Goal: Feedback & Contribution: Leave review/rating

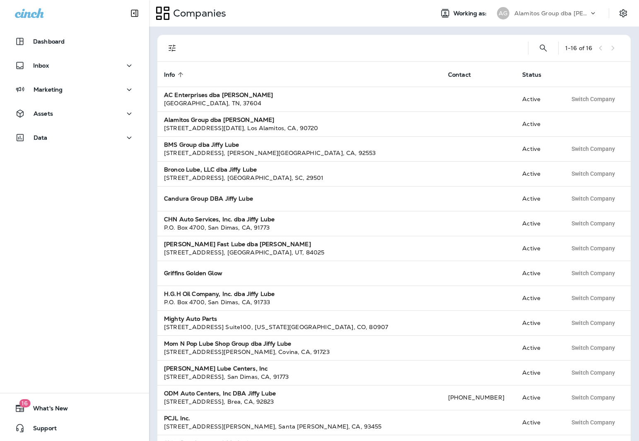
scroll to position [1, 0]
click at [530, 11] on p "Alamitos Group dba [PERSON_NAME]" at bounding box center [552, 13] width 75 height 7
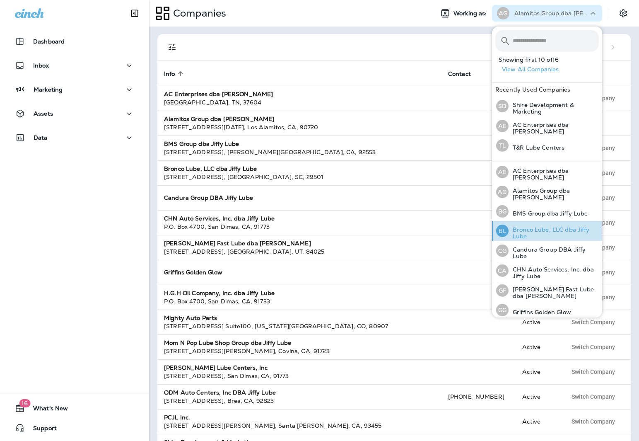
click at [531, 228] on p "Bronco Lube, LLC dba Jiffy Lube" at bounding box center [554, 232] width 90 height 13
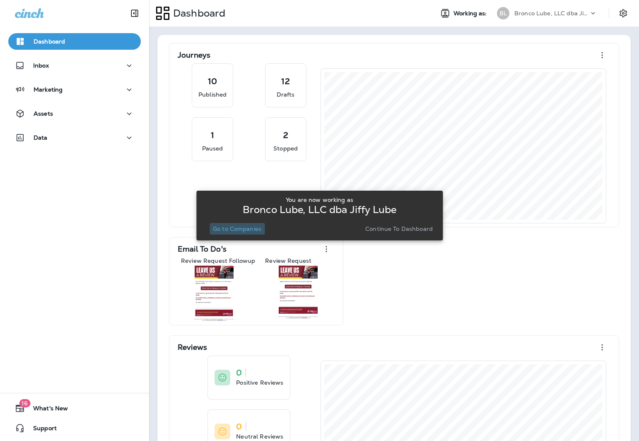
click at [233, 230] on p "Go to Companies" at bounding box center [237, 228] width 48 height 7
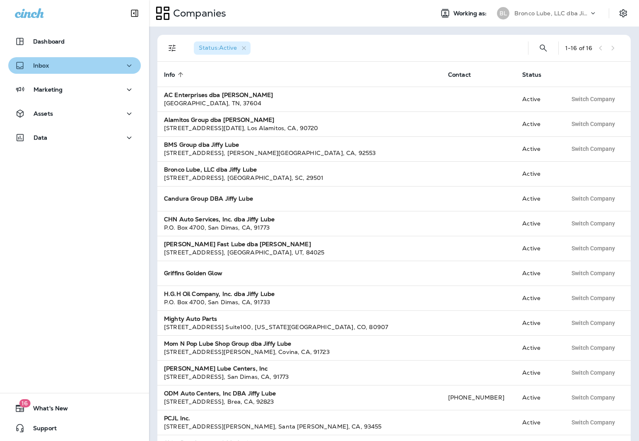
click at [75, 73] on button "Inbox" at bounding box center [74, 65] width 133 height 17
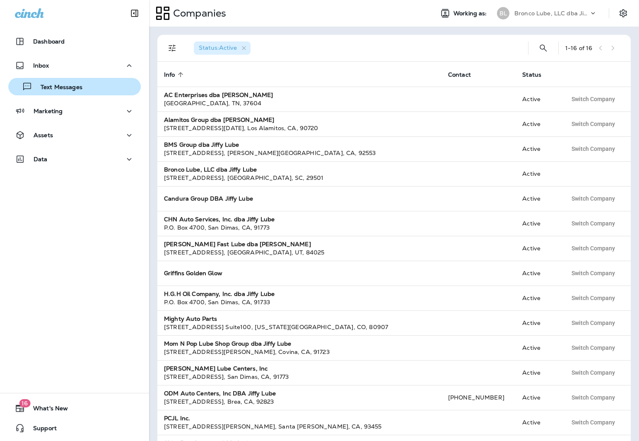
click at [71, 89] on p "Text Messages" at bounding box center [57, 88] width 50 height 8
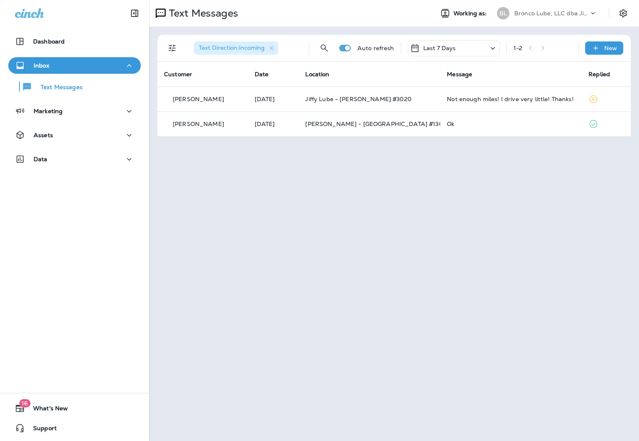
click at [557, 13] on p "Bronco Lube, LLC dba Jiffy Lube" at bounding box center [552, 13] width 75 height 7
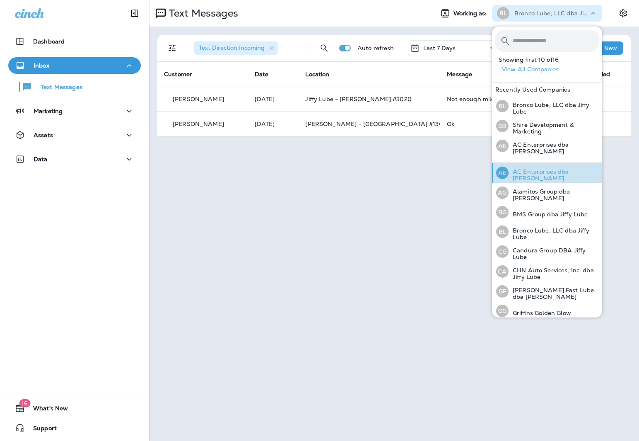
click at [531, 176] on p "AC Enterprises dba [PERSON_NAME]" at bounding box center [554, 174] width 90 height 13
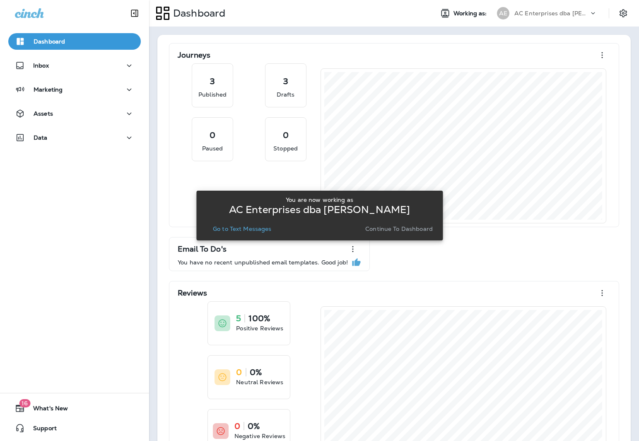
click at [223, 230] on p "Go to Text Messages" at bounding box center [242, 228] width 59 height 7
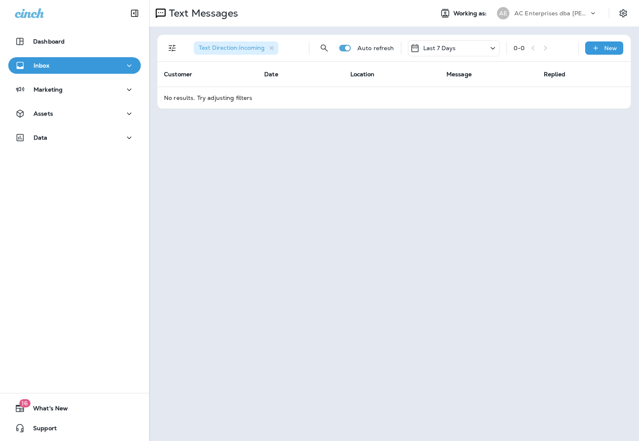
click at [51, 73] on button "Inbox" at bounding box center [74, 65] width 133 height 17
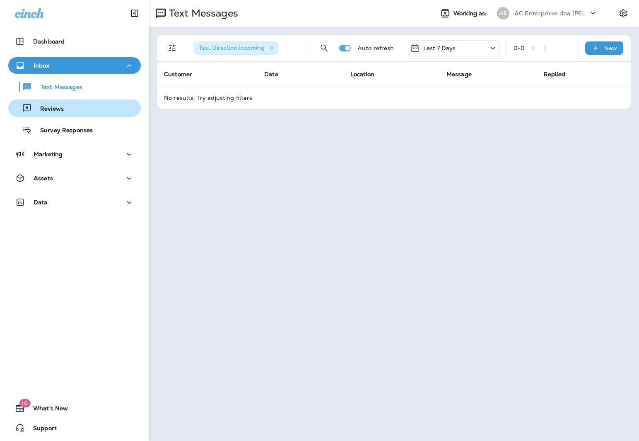
click at [58, 116] on button "Reviews" at bounding box center [74, 107] width 133 height 17
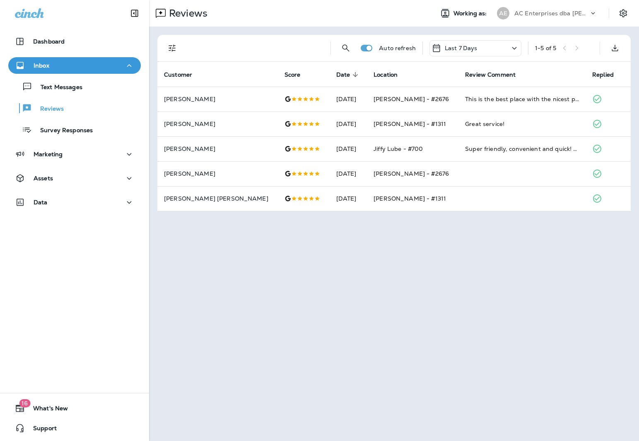
click at [571, 12] on p "AC Enterprises dba [PERSON_NAME]" at bounding box center [552, 13] width 75 height 7
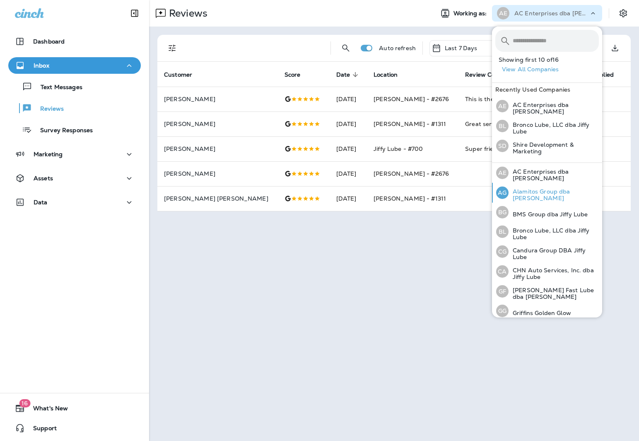
click at [542, 193] on p "Alamitos Group dba [PERSON_NAME]" at bounding box center [554, 194] width 90 height 13
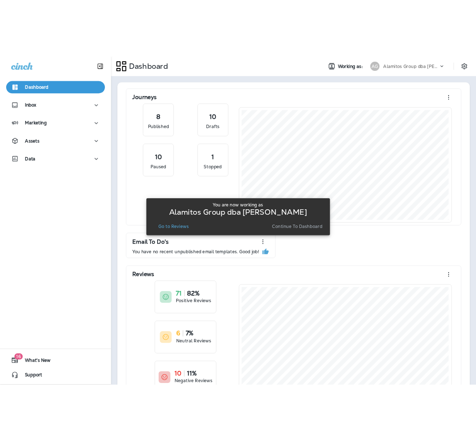
scroll to position [1, 0]
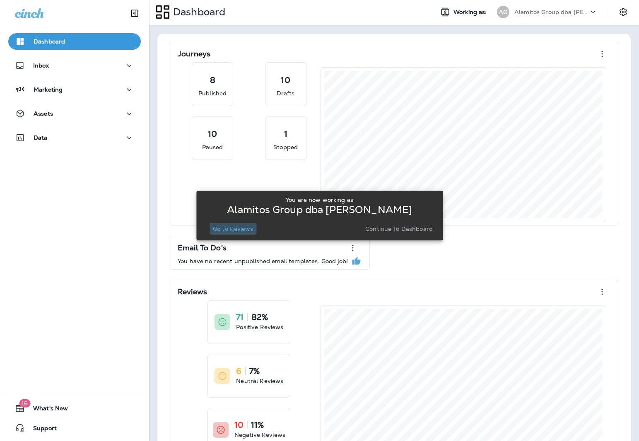
click at [233, 227] on p "Go to Reviews" at bounding box center [233, 228] width 41 height 7
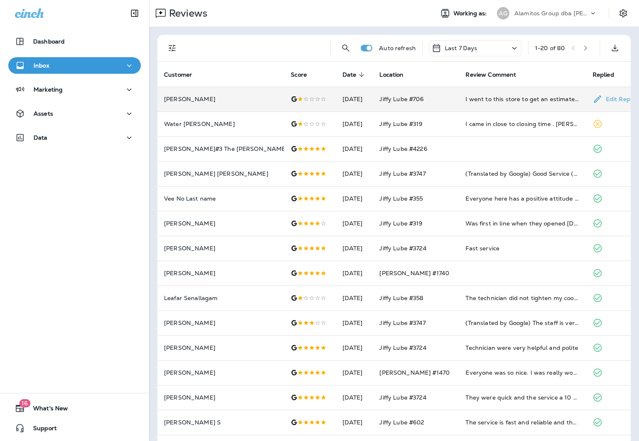
click at [553, 98] on div "I went to this store to get an estimate for a oil change the guy who was at the…" at bounding box center [523, 99] width 114 height 8
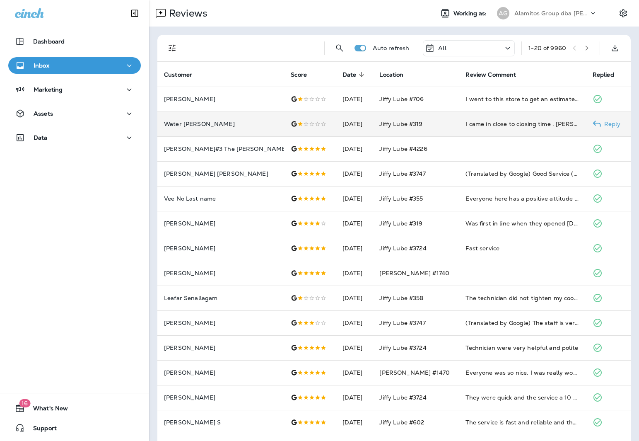
click at [229, 123] on p "Water [PERSON_NAME]" at bounding box center [221, 124] width 114 height 7
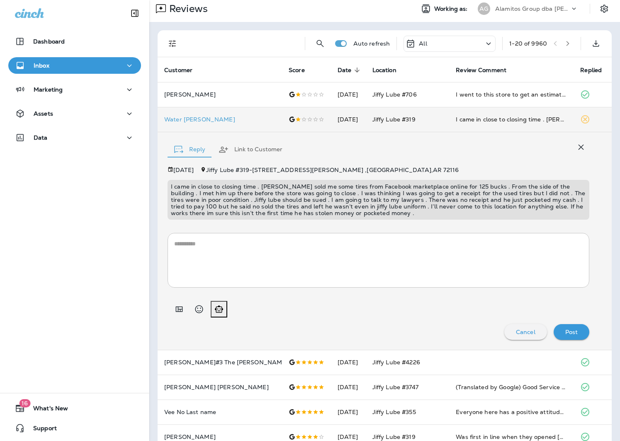
scroll to position [4, 0]
click at [403, 228] on div "* ​" at bounding box center [377, 257] width 421 height 61
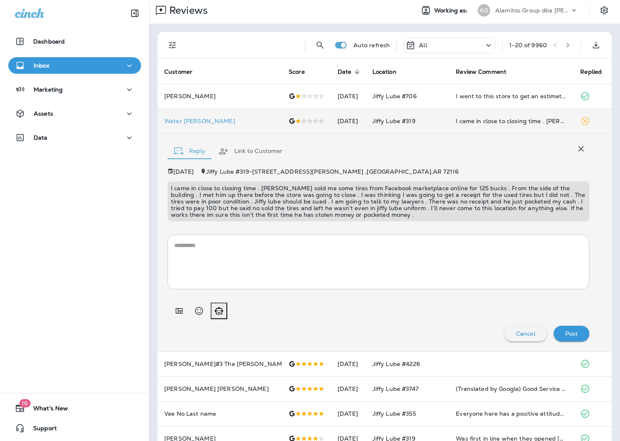
scroll to position [0, 0]
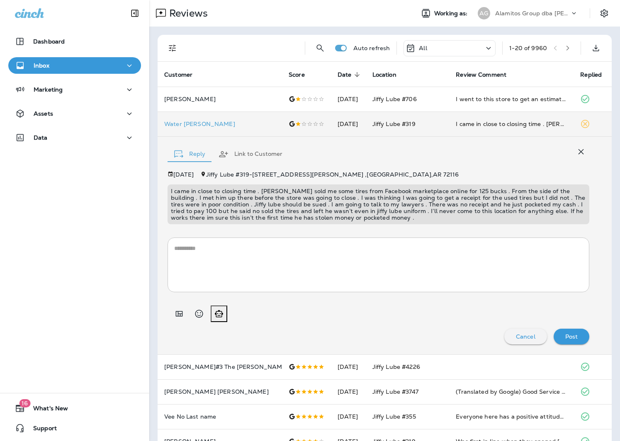
click at [576, 151] on icon "button" at bounding box center [581, 152] width 10 height 10
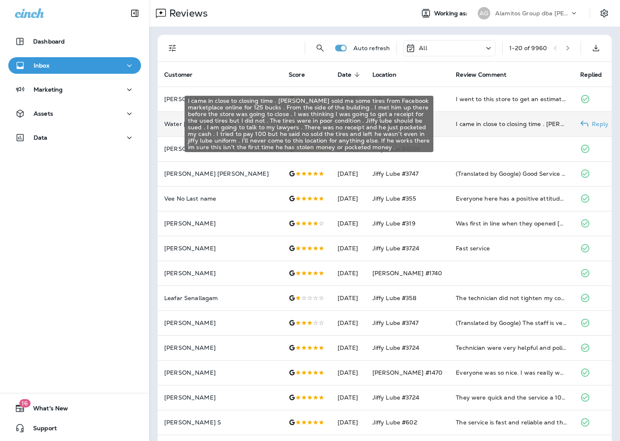
click at [470, 121] on div "I came in close to closing time . [PERSON_NAME] sold me some tires from Faceboo…" at bounding box center [510, 124] width 111 height 8
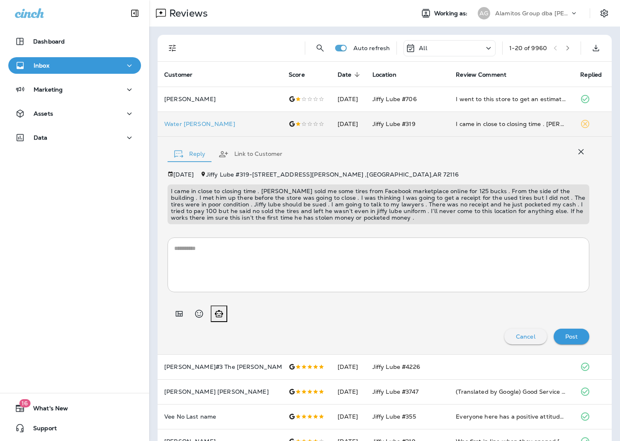
click at [558, 12] on p "Alamitos Group dba [PERSON_NAME]" at bounding box center [532, 13] width 75 height 7
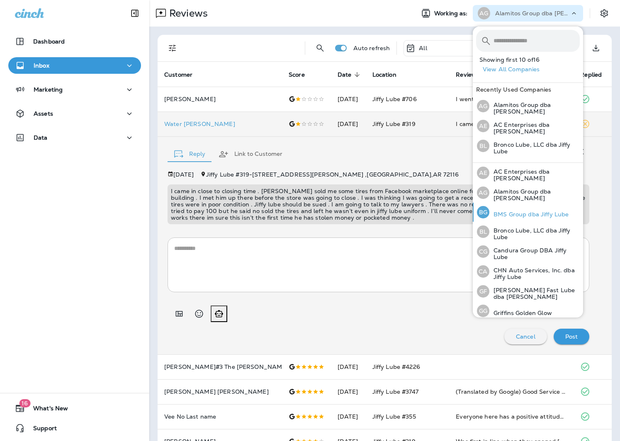
scroll to position [1, 0]
click at [534, 214] on div "BG BMS Group dba Jiffy Lube" at bounding box center [522, 210] width 98 height 19
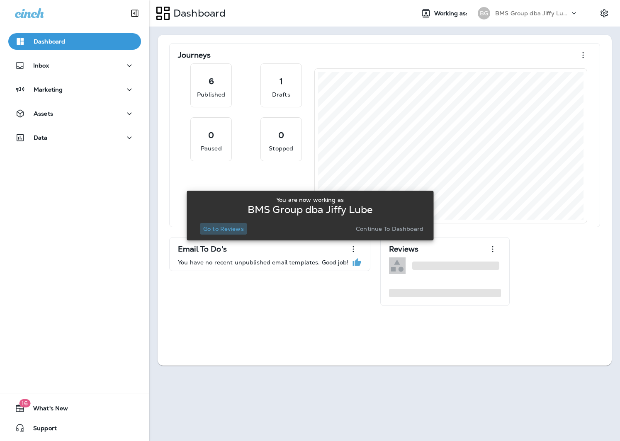
click at [233, 223] on button "Go to Reviews" at bounding box center [223, 229] width 47 height 12
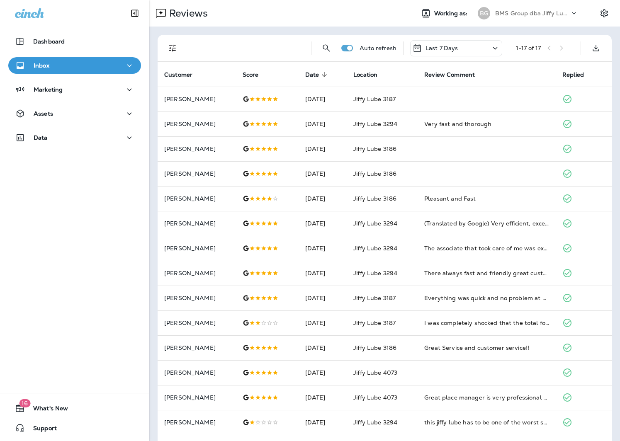
click at [552, 15] on p "BMS Group dba Jiffy Lube" at bounding box center [532, 13] width 75 height 7
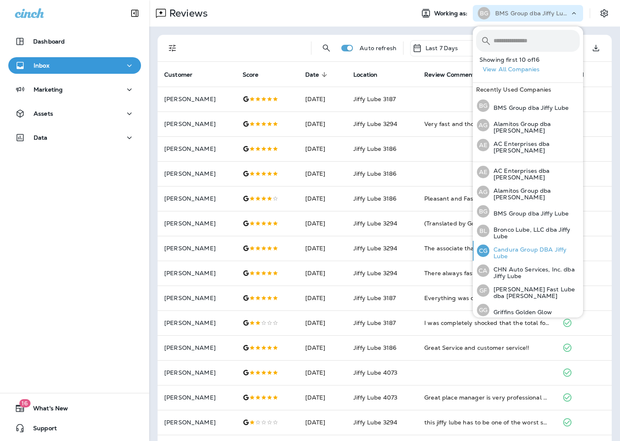
click at [525, 246] on p "Candura Group DBA Jiffy Lube" at bounding box center [534, 252] width 90 height 13
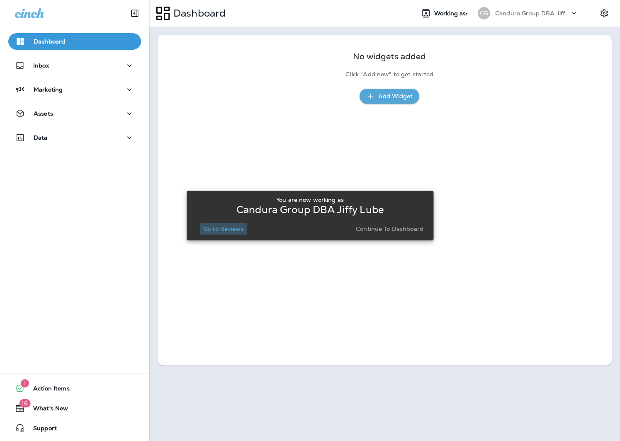
click at [235, 233] on button "Go to Reviews" at bounding box center [223, 229] width 47 height 12
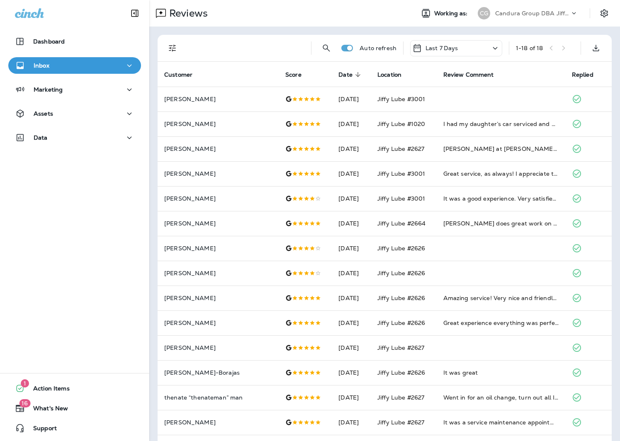
click at [549, 11] on p "Candura Group DBA Jiffy Lube" at bounding box center [532, 13] width 75 height 7
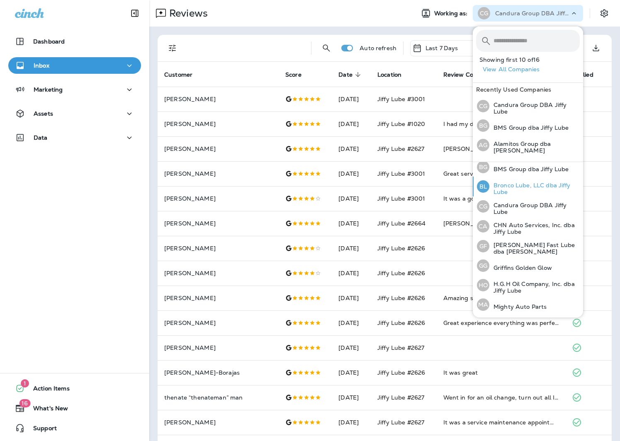
scroll to position [45, 0]
click at [519, 225] on p "CHN Auto Services, Inc. dba Jiffy Lube" at bounding box center [534, 227] width 90 height 13
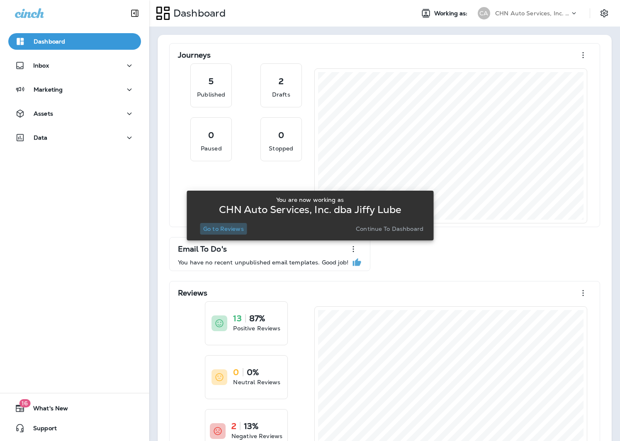
click at [218, 229] on p "Go to Reviews" at bounding box center [223, 228] width 41 height 7
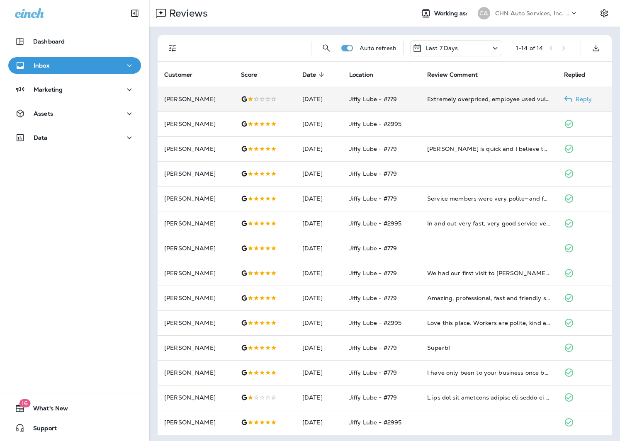
click at [484, 105] on td "Extremely overpriced, employee used vulgar language while speaking to me as wel…" at bounding box center [488, 99] width 137 height 25
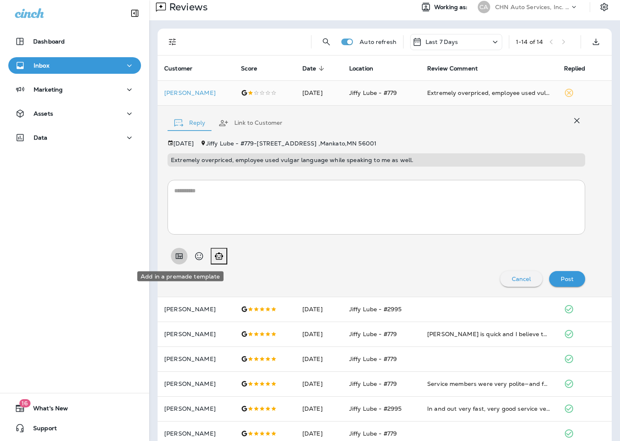
click at [180, 254] on icon "Add in a premade template" at bounding box center [179, 256] width 10 height 10
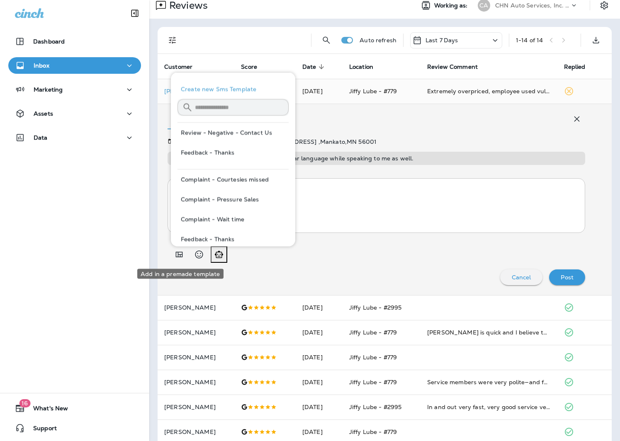
scroll to position [9, 0]
click at [253, 134] on button "Review - Negative - Contact Us" at bounding box center [232, 131] width 111 height 20
type textarea "**********"
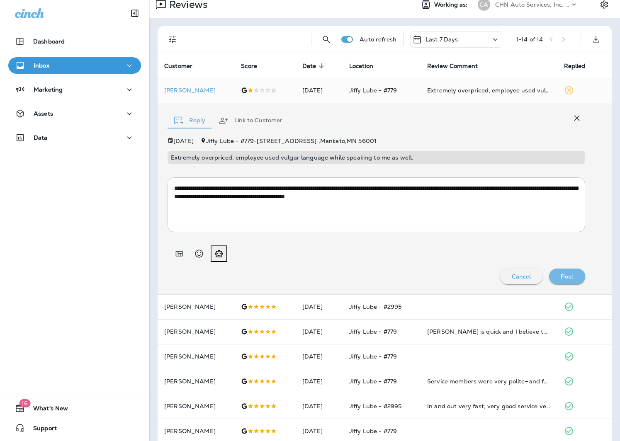
click at [567, 271] on div "Post" at bounding box center [566, 276] width 23 height 11
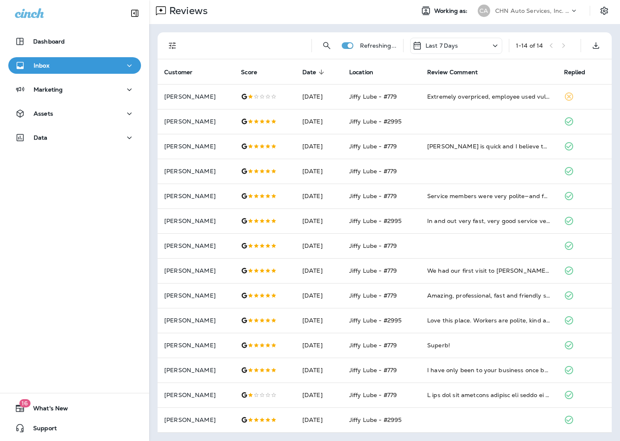
scroll to position [2, 0]
click at [519, 19] on div "CA CHN Auto Services, Inc. dba Jiffy Lube" at bounding box center [527, 11] width 110 height 17
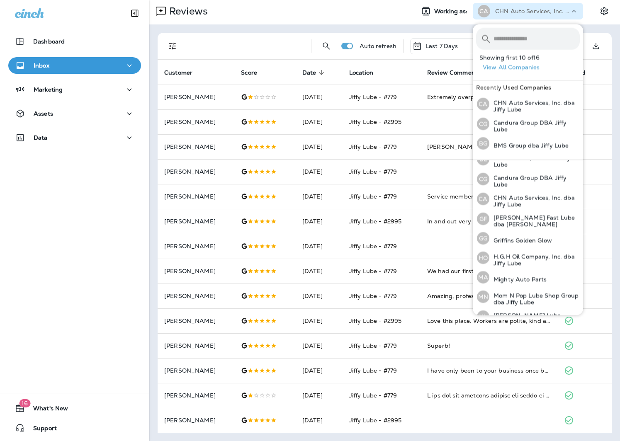
scroll to position [75, 0]
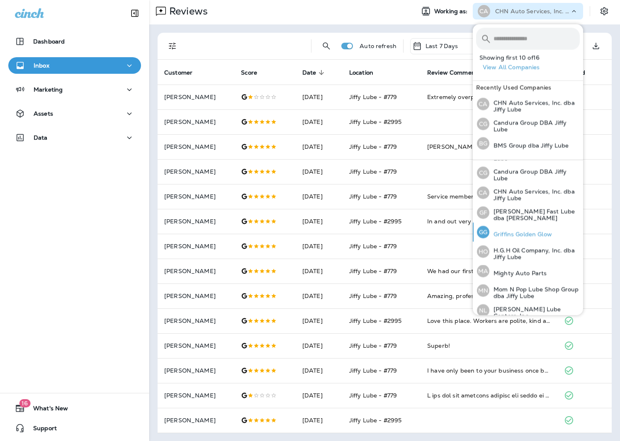
click at [528, 233] on p "Griffins Golden Glow" at bounding box center [520, 234] width 63 height 7
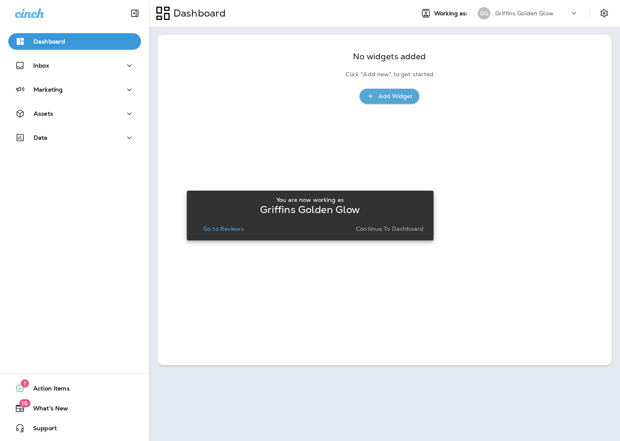
click at [540, 12] on p "Griffins Golden Glow" at bounding box center [524, 13] width 58 height 7
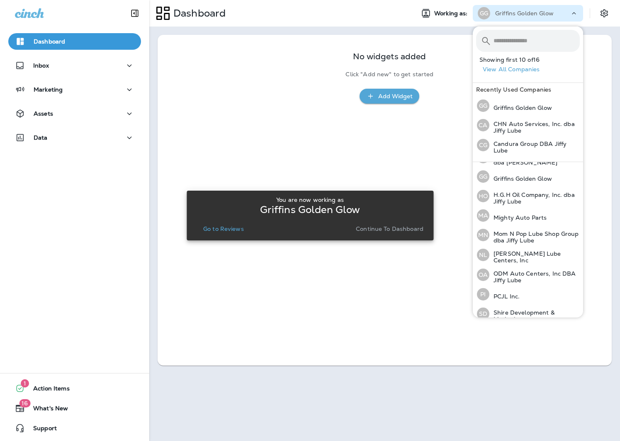
scroll to position [144, 0]
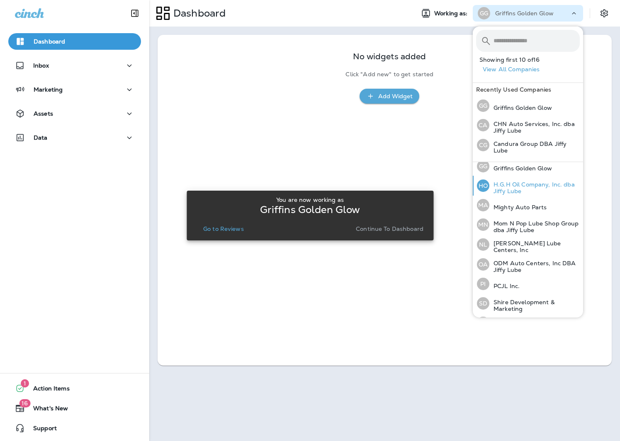
click at [522, 188] on p "H.G.H Oil Company, Inc. dba Jiffy Lube" at bounding box center [534, 187] width 90 height 13
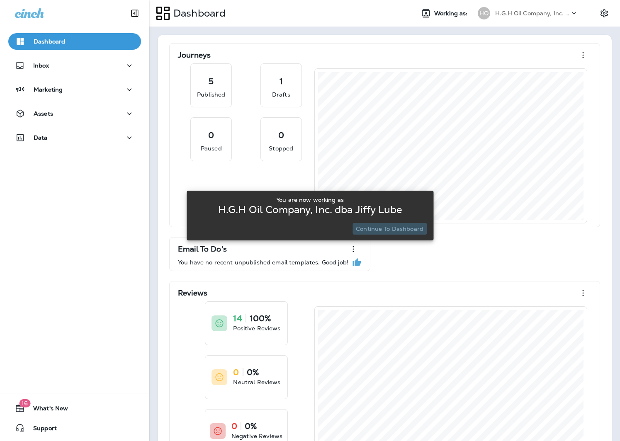
click at [407, 228] on p "Continue to Dashboard" at bounding box center [390, 228] width 68 height 7
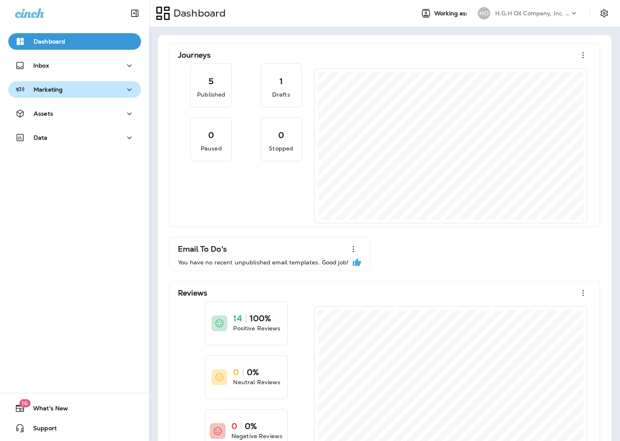
drag, startPoint x: 124, startPoint y: 83, endPoint x: 114, endPoint y: 76, distance: 12.3
click at [124, 83] on button "Marketing" at bounding box center [74, 89] width 133 height 17
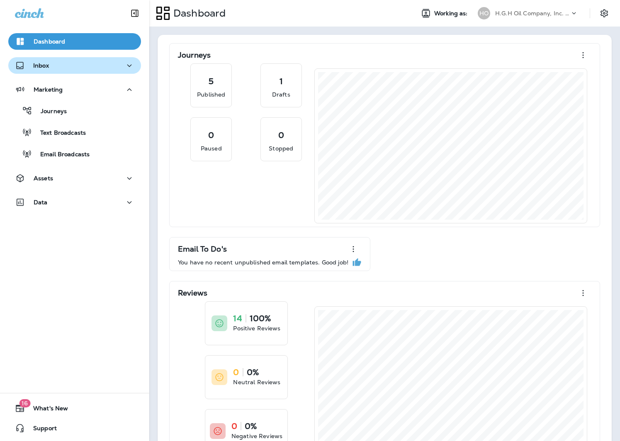
click at [112, 73] on button "Inbox" at bounding box center [74, 65] width 133 height 17
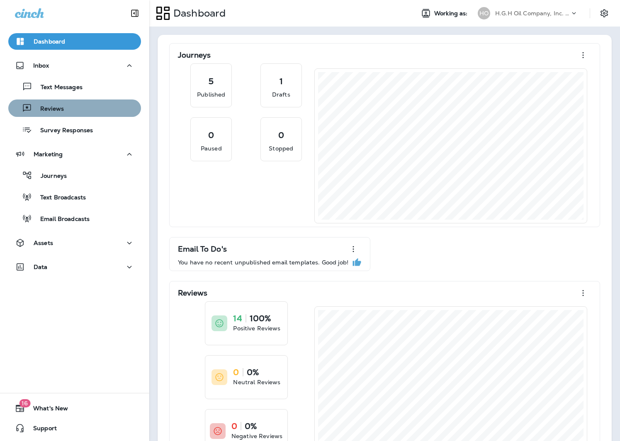
click at [89, 116] on button "Reviews" at bounding box center [74, 107] width 133 height 17
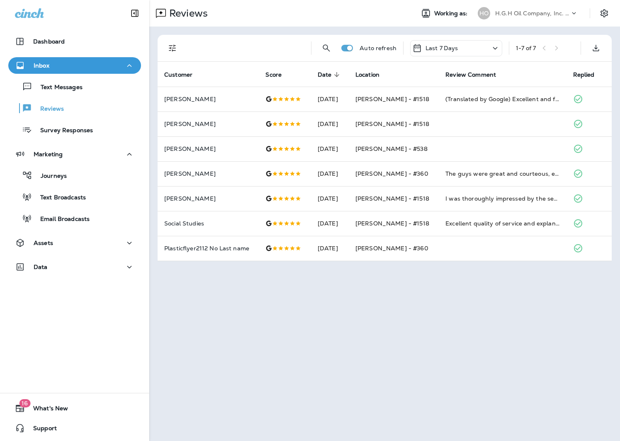
click at [561, 21] on div "HO H.G.H Oil Company, Inc. dba Jiffy Lube" at bounding box center [527, 13] width 110 height 17
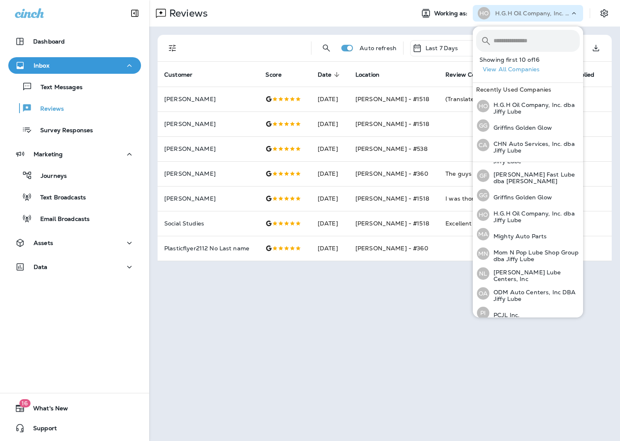
scroll to position [121, 0]
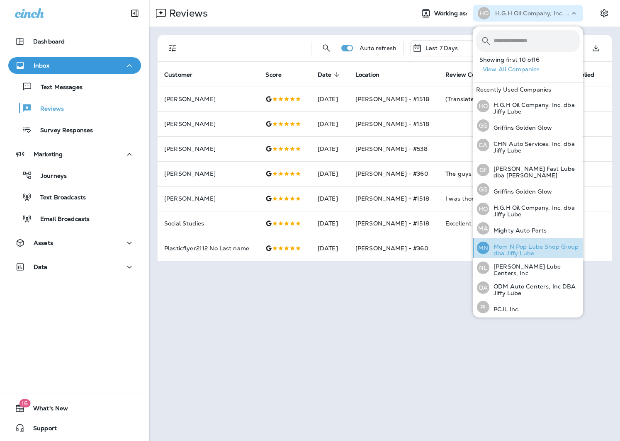
click at [542, 245] on p "Mom N Pop Lube Shop Group dba Jiffy Lube" at bounding box center [534, 249] width 90 height 13
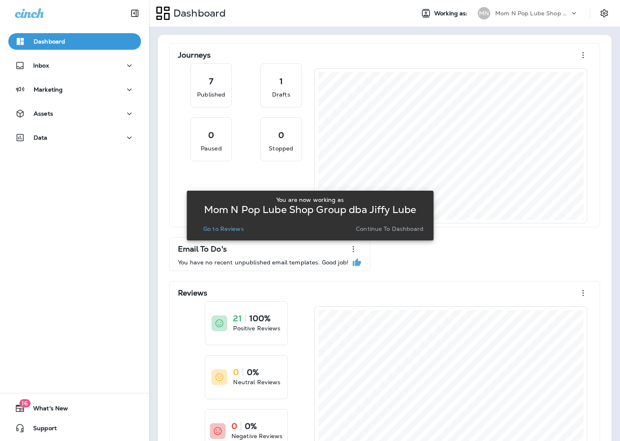
click at [225, 228] on p "Go to Reviews" at bounding box center [223, 228] width 41 height 7
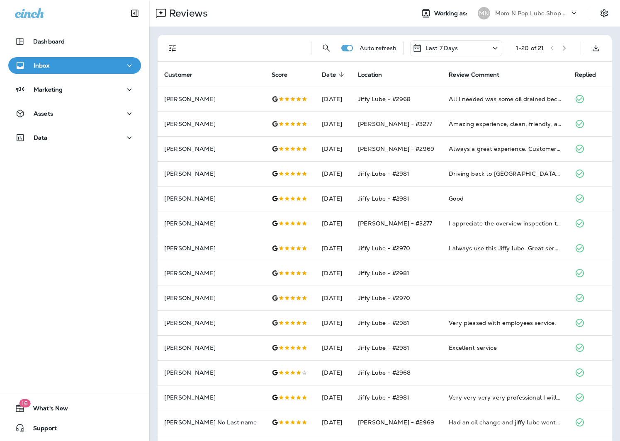
click at [541, 14] on p "Mom N Pop Lube Shop Group dba Jiffy Lube" at bounding box center [532, 13] width 75 height 7
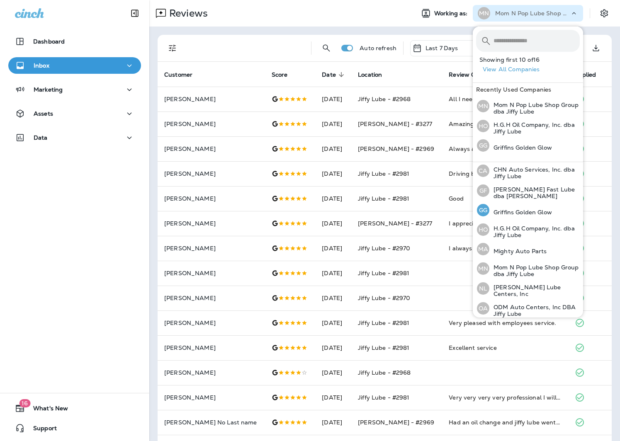
scroll to position [103, 0]
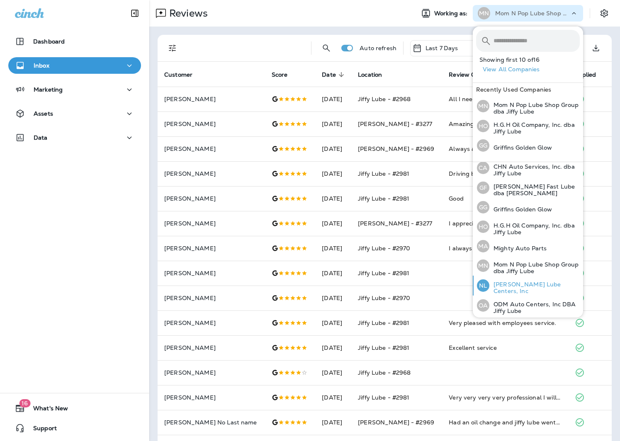
click at [525, 281] on p "[PERSON_NAME] Lube Centers, Inc" at bounding box center [534, 287] width 90 height 13
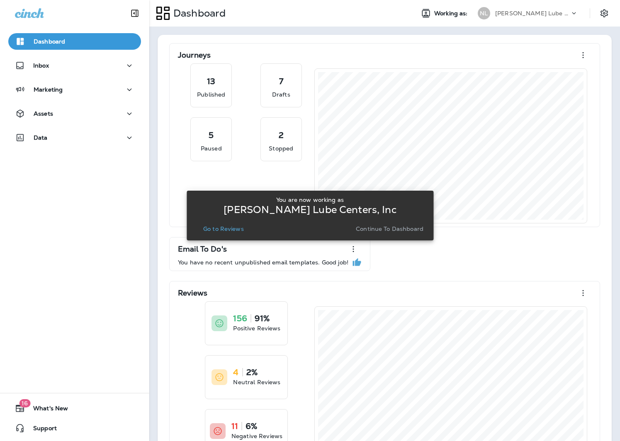
click at [234, 232] on p "Go to Reviews" at bounding box center [223, 228] width 41 height 7
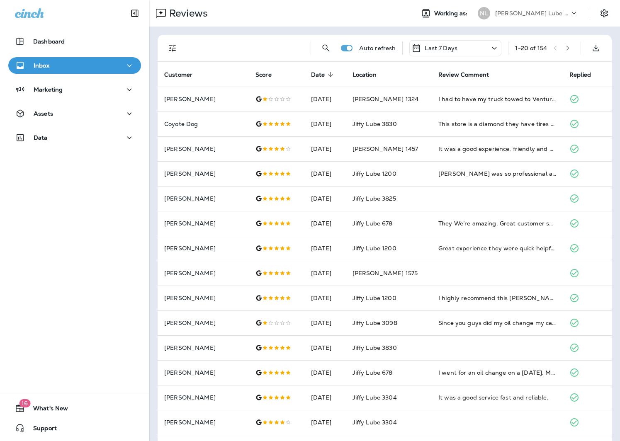
click at [549, 19] on div "[PERSON_NAME] Lube Centers, Inc" at bounding box center [527, 13] width 110 height 17
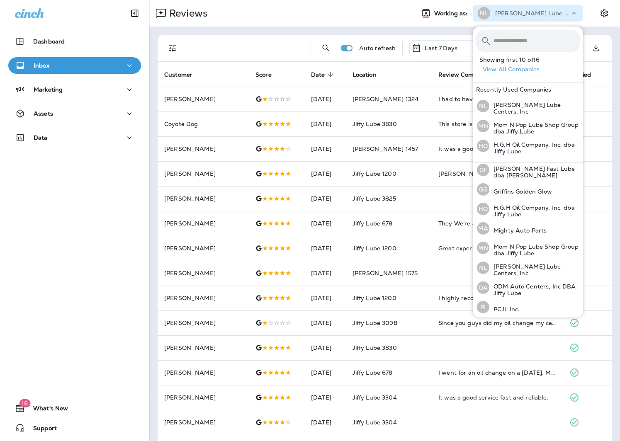
scroll to position [160, 0]
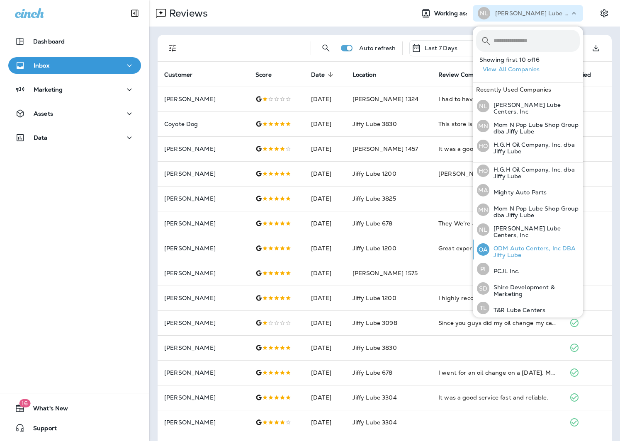
click at [510, 246] on p "ODM Auto Centers, Inc DBA Jiffy Lube" at bounding box center [534, 251] width 90 height 13
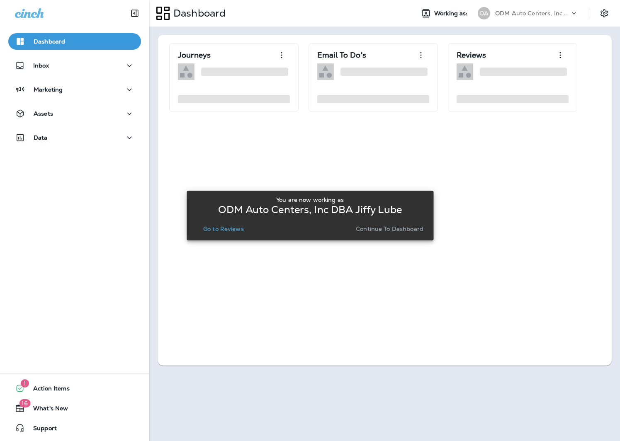
click at [223, 232] on button "Go to Reviews" at bounding box center [223, 229] width 47 height 12
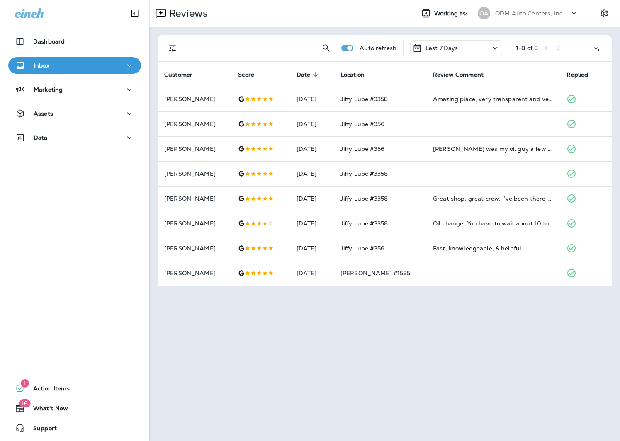
click at [555, 12] on p "ODM Auto Centers, Inc DBA Jiffy Lube" at bounding box center [532, 13] width 75 height 7
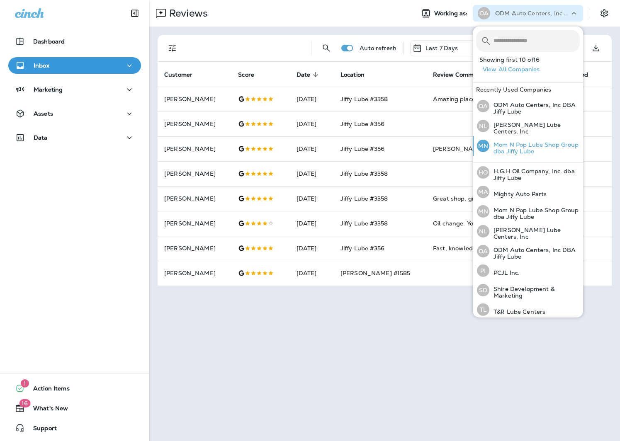
scroll to position [160, 0]
click at [506, 270] on p "PCJL Inc." at bounding box center [504, 271] width 30 height 7
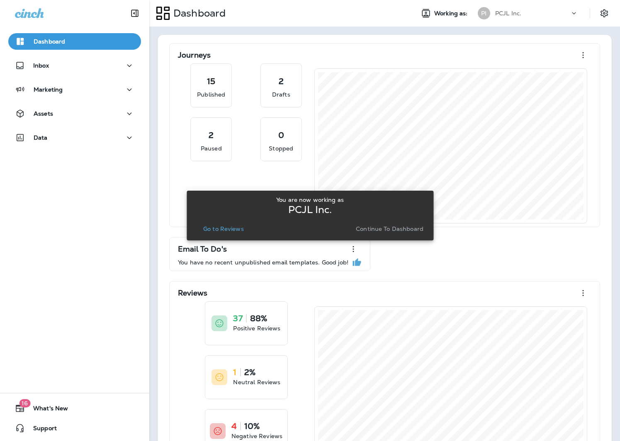
click at [226, 230] on p "Go to Reviews" at bounding box center [223, 228] width 41 height 7
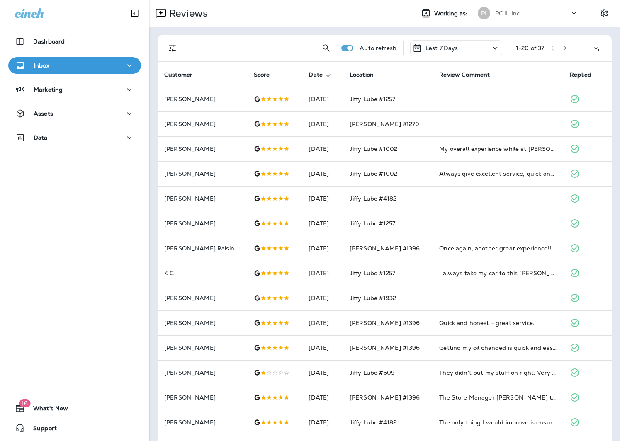
scroll to position [0, 0]
click at [177, 44] on icon "Filters" at bounding box center [172, 48] width 10 height 10
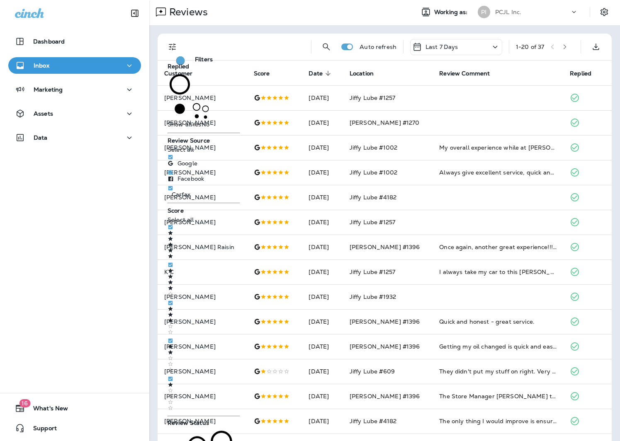
scroll to position [4, 0]
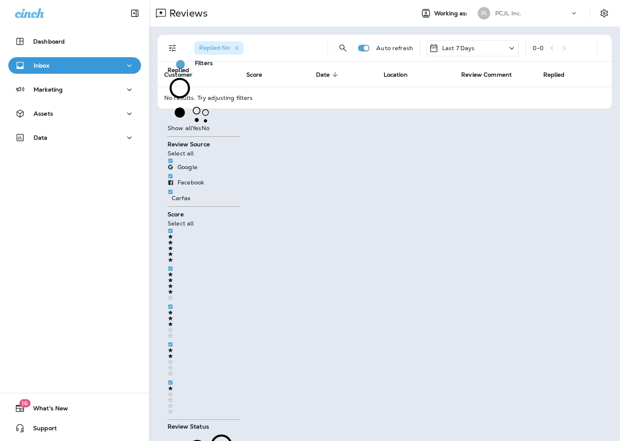
click at [531, 15] on div "PCJL Inc." at bounding box center [532, 13] width 75 height 12
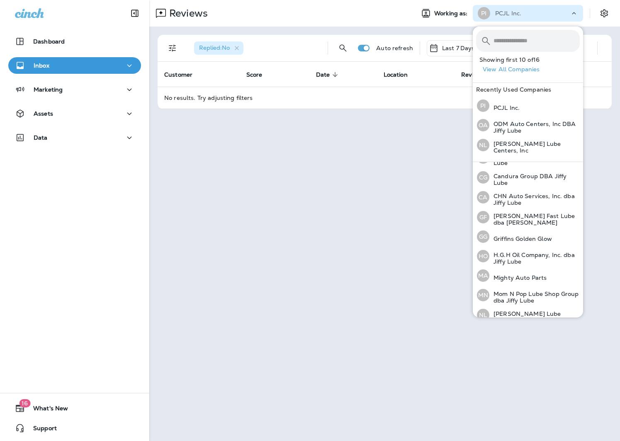
scroll to position [159, 0]
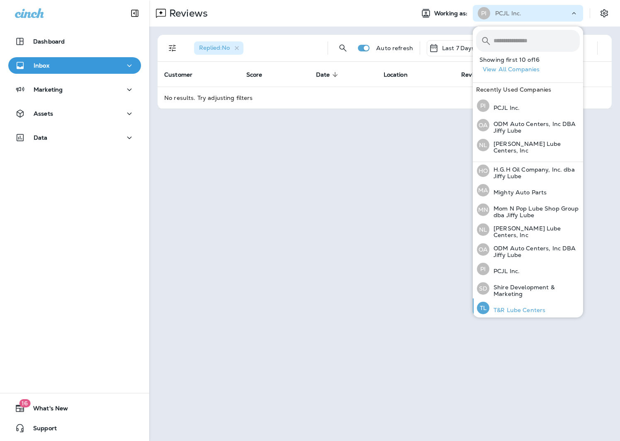
click at [521, 308] on p "T&R Lube Centers" at bounding box center [517, 310] width 56 height 7
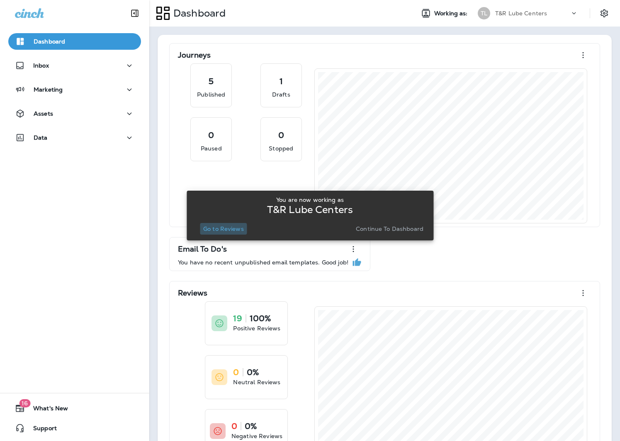
click at [221, 229] on p "Go to Reviews" at bounding box center [223, 228] width 41 height 7
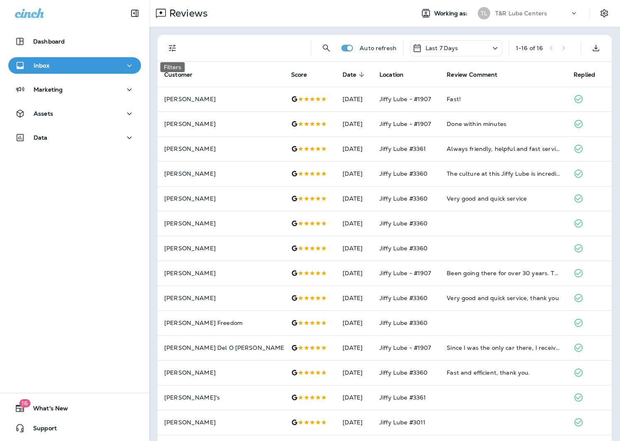
click at [171, 46] on icon "Filters" at bounding box center [172, 48] width 10 height 10
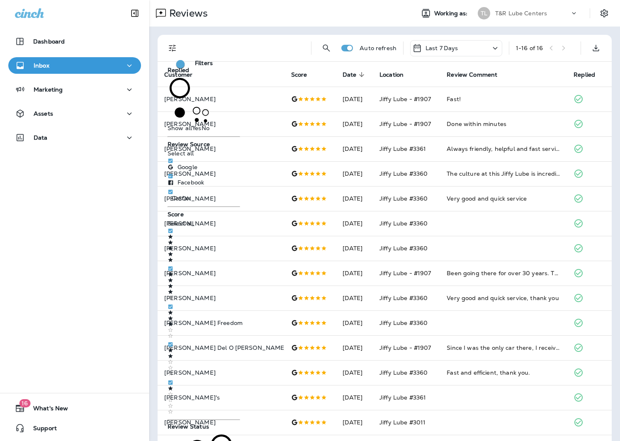
click at [201, 124] on span "No" at bounding box center [205, 127] width 8 height 7
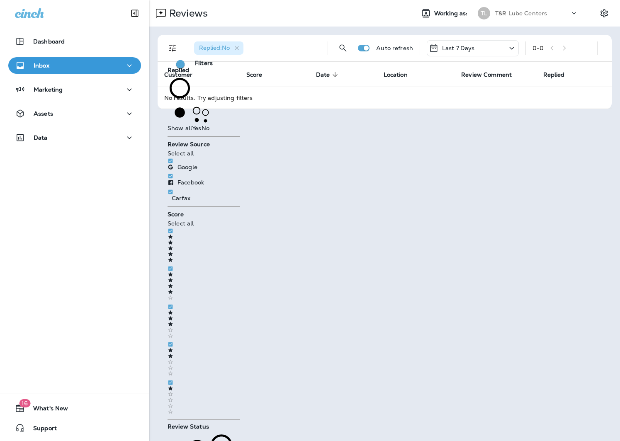
click at [505, 171] on div "Reviews Working as: TL T&R Lube Centers Replied : No Auto refresh Last 7 Days 0…" at bounding box center [384, 220] width 470 height 441
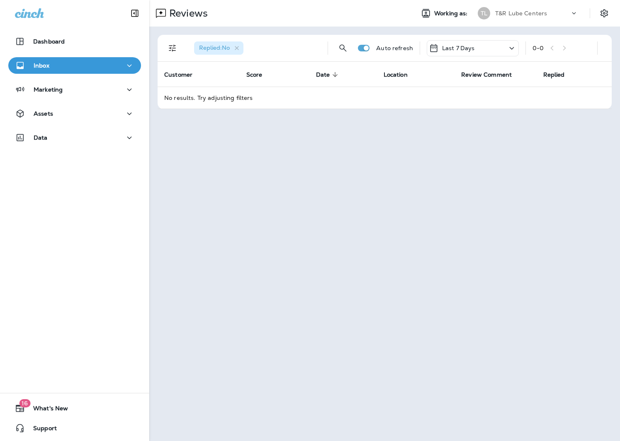
click at [528, 11] on p "T&R Lube Centers" at bounding box center [521, 13] width 52 height 7
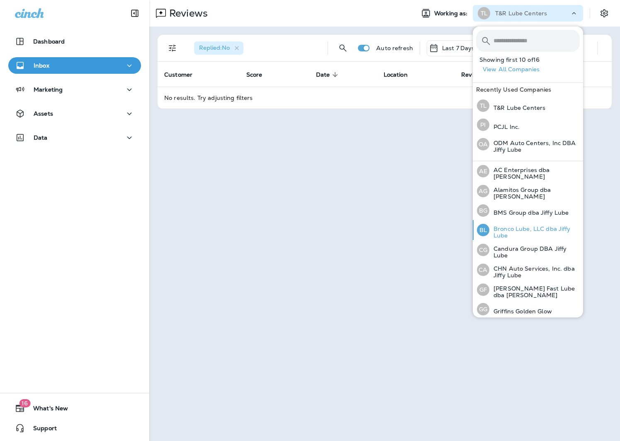
click at [513, 230] on p "Bronco Lube, LLC dba Jiffy Lube" at bounding box center [534, 231] width 90 height 13
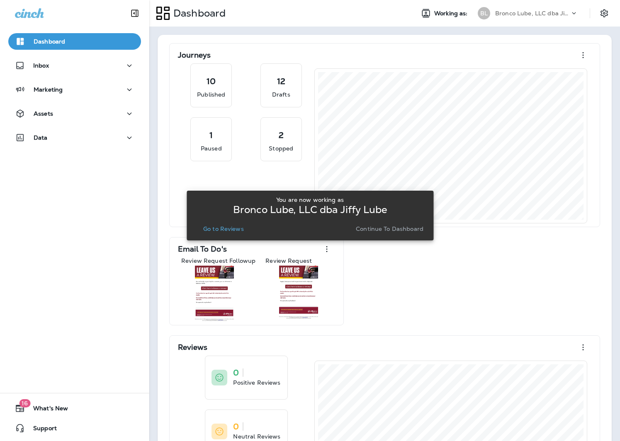
click at [72, 56] on div "Dashboard Inbox Marketing Assets Data" at bounding box center [74, 91] width 149 height 133
click at [235, 228] on p "Go to Reviews" at bounding box center [223, 228] width 41 height 7
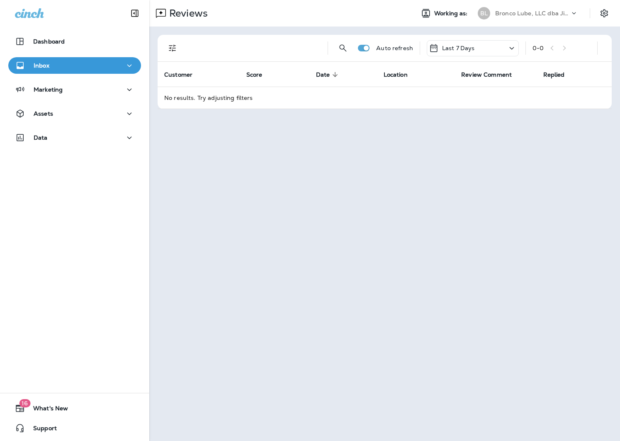
click at [77, 66] on div "Inbox" at bounding box center [74, 66] width 119 height 10
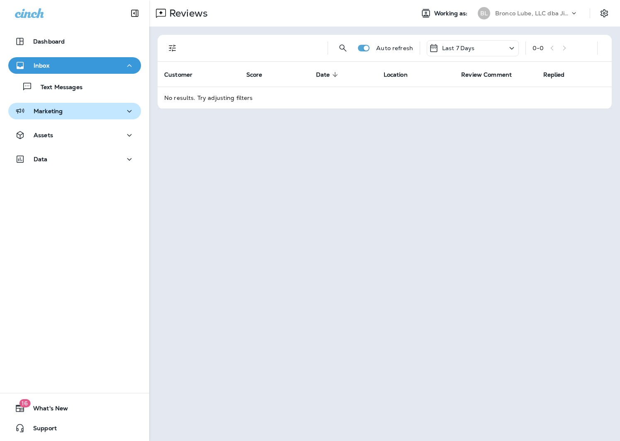
click at [49, 116] on button "Marketing" at bounding box center [74, 111] width 133 height 17
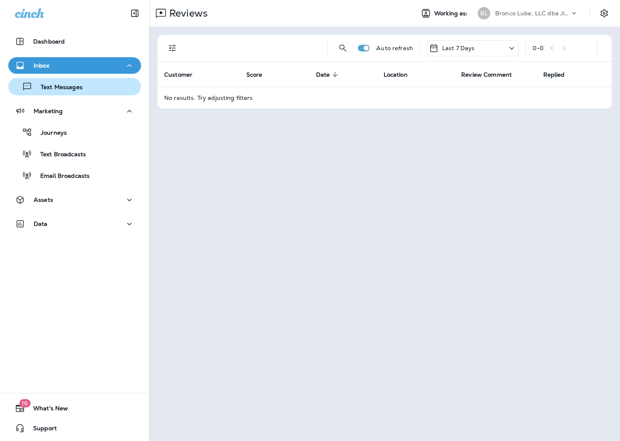
click at [59, 87] on p "Text Messages" at bounding box center [57, 88] width 50 height 8
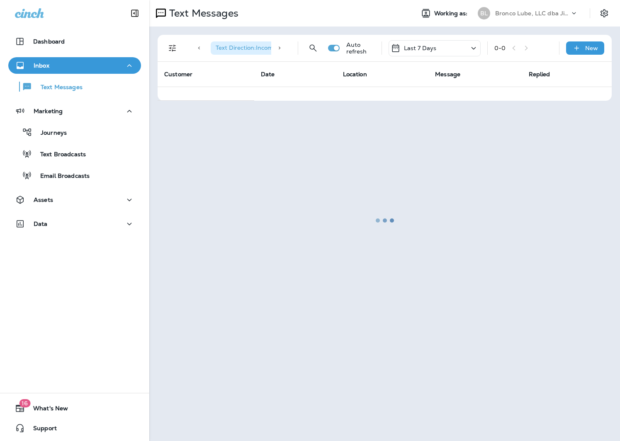
click at [77, 63] on div "Inbox" at bounding box center [74, 66] width 119 height 10
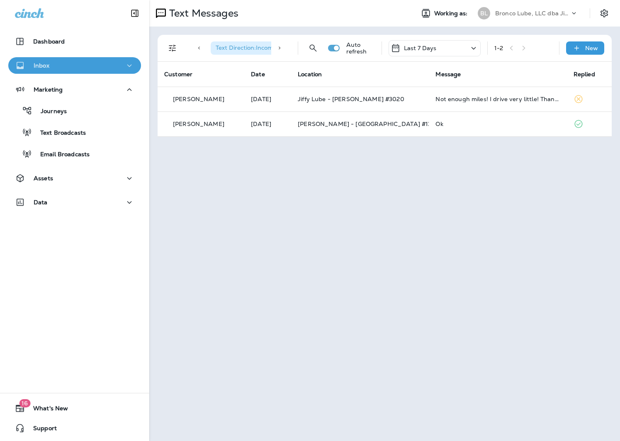
click at [136, 65] on button "Inbox" at bounding box center [74, 65] width 133 height 17
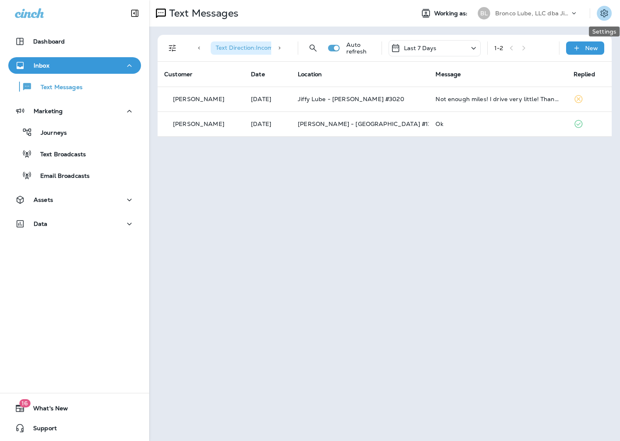
click at [597, 16] on button "Settings" at bounding box center [603, 13] width 15 height 15
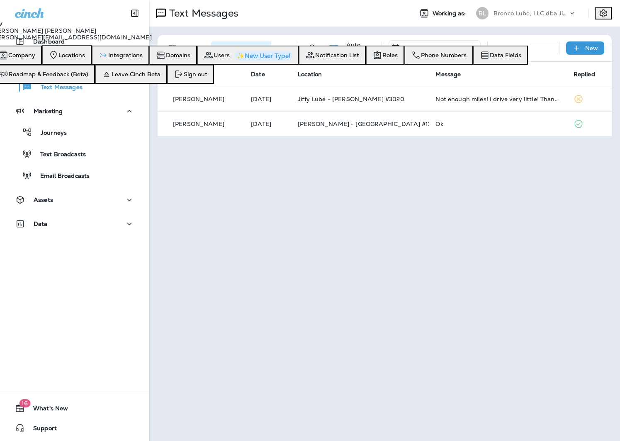
click at [143, 58] on span "Integrations" at bounding box center [125, 55] width 34 height 7
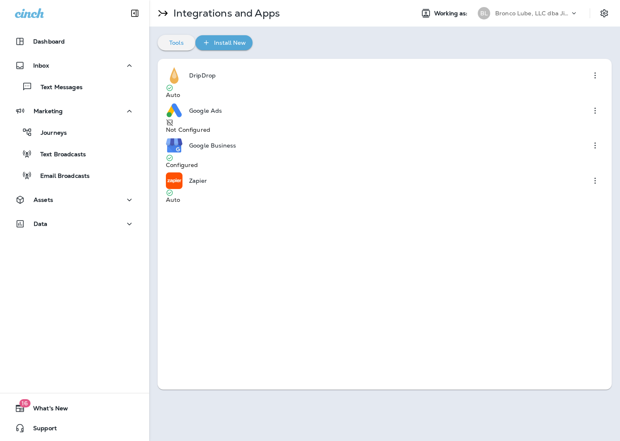
click at [505, 137] on div "Google Business Configured" at bounding box center [384, 154] width 437 height 35
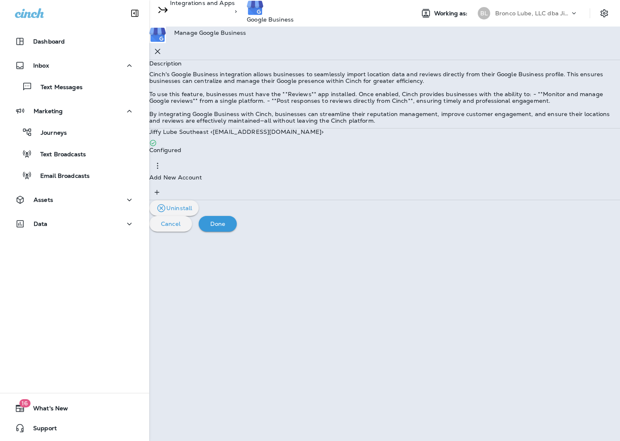
click at [280, 135] on p "Jiffy Lube Southeast <[EMAIL_ADDRESS][DOMAIN_NAME]>" at bounding box center [236, 131] width 174 height 7
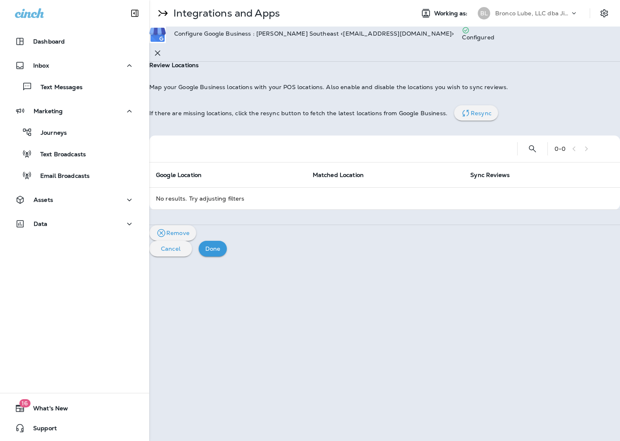
click at [491, 116] on p "Resync" at bounding box center [480, 113] width 21 height 7
